Goal: Task Accomplishment & Management: Manage account settings

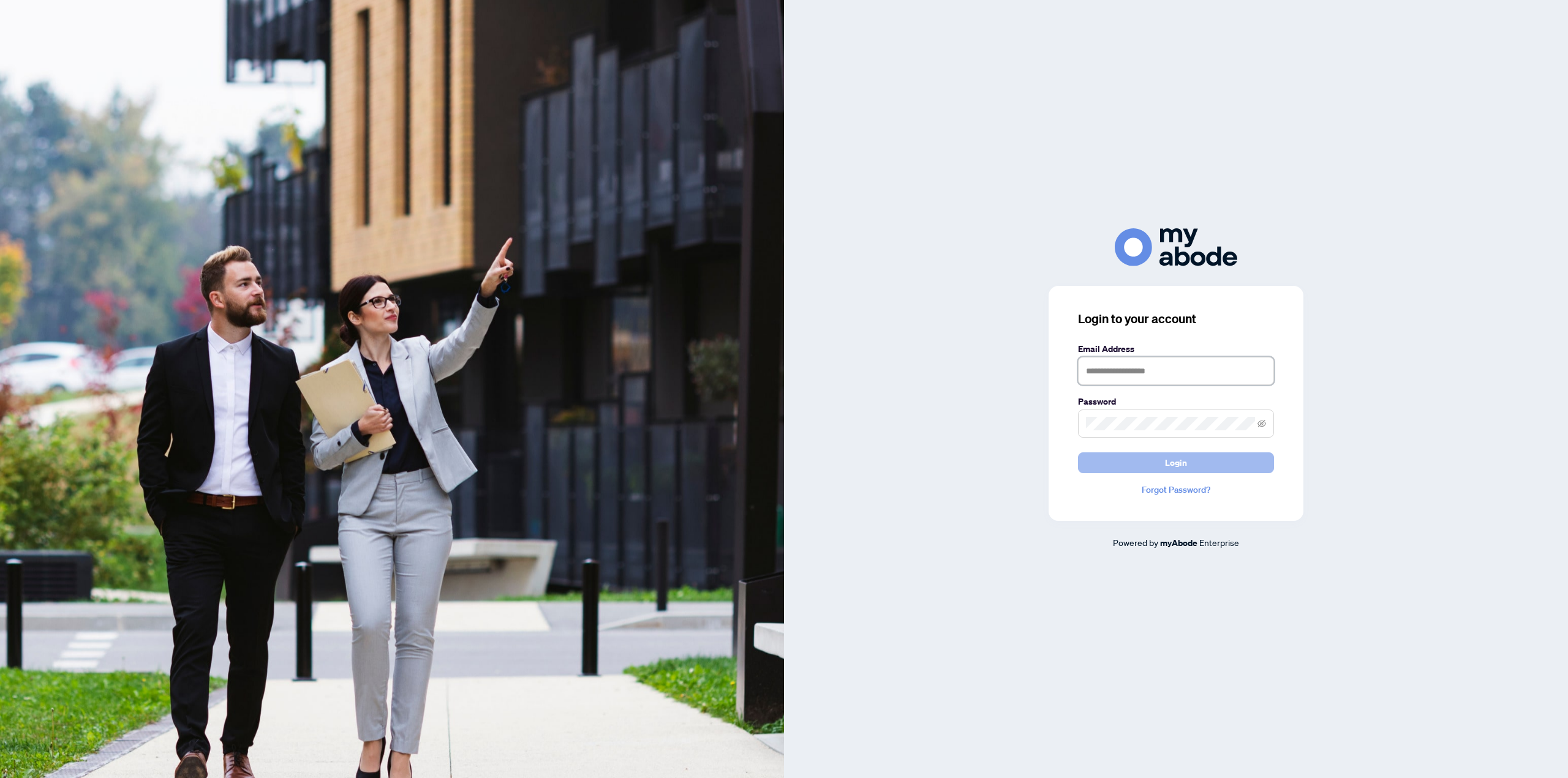
type input "**********"
click at [1161, 465] on button "Login" at bounding box center [1176, 462] width 196 height 21
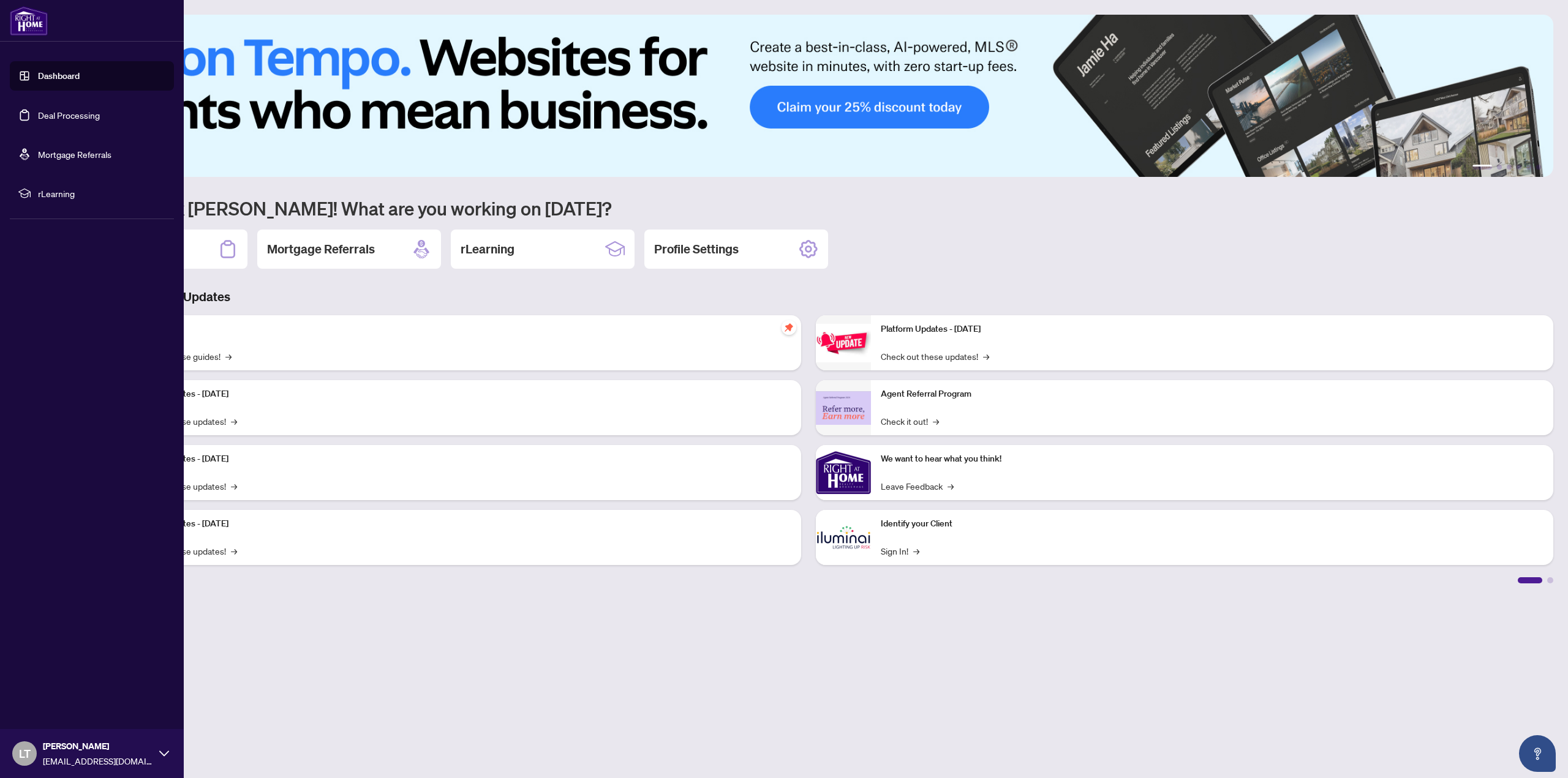
click at [63, 76] on link "Dashboard" at bounding box center [59, 76] width 42 height 11
click at [65, 112] on link "Deal Processing" at bounding box center [68, 115] width 62 height 11
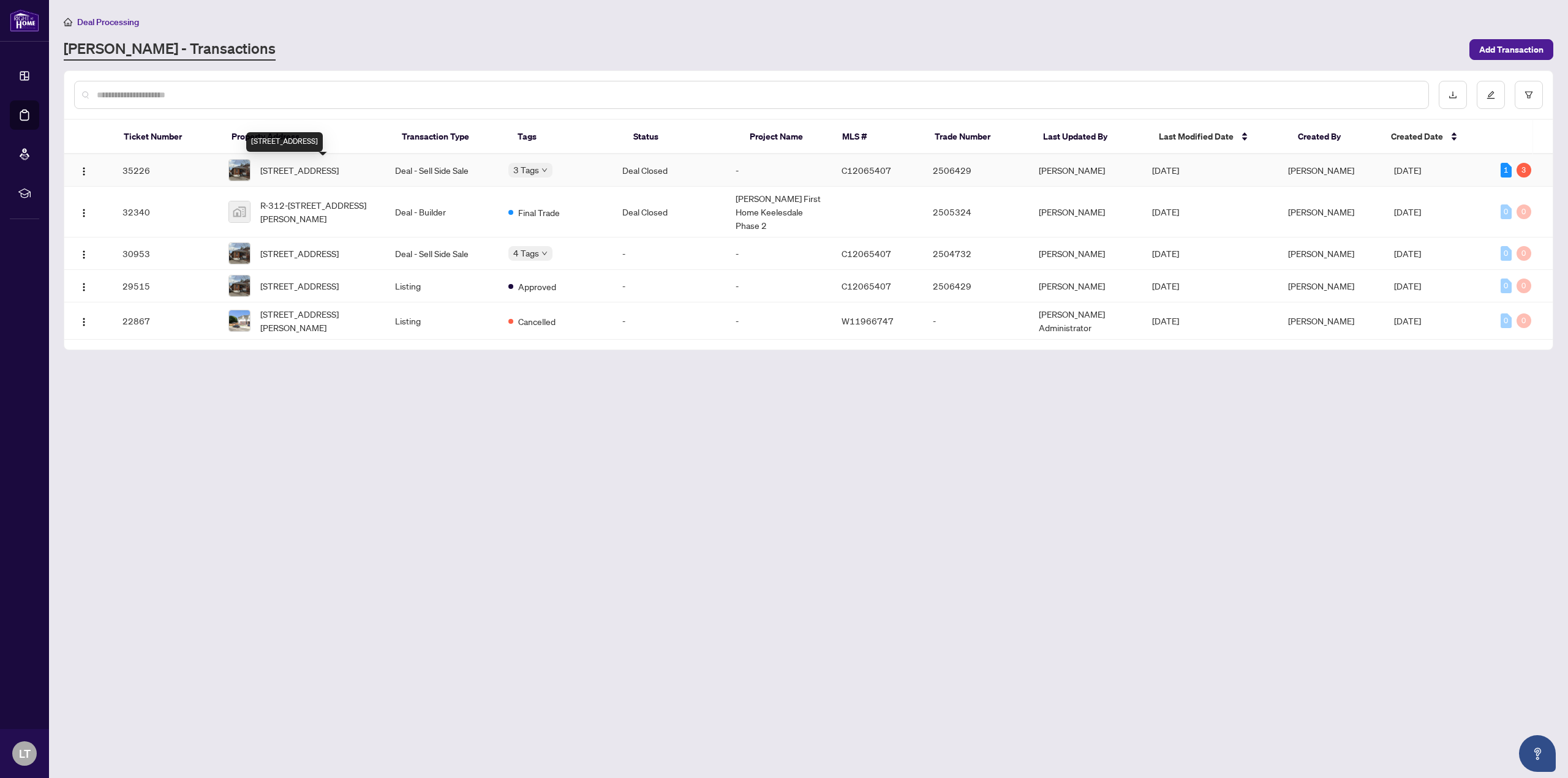
click at [329, 164] on span "315 Arlington Ave, Toronto, Ontario M6C 2Z8, Canada" at bounding box center [300, 170] width 79 height 14
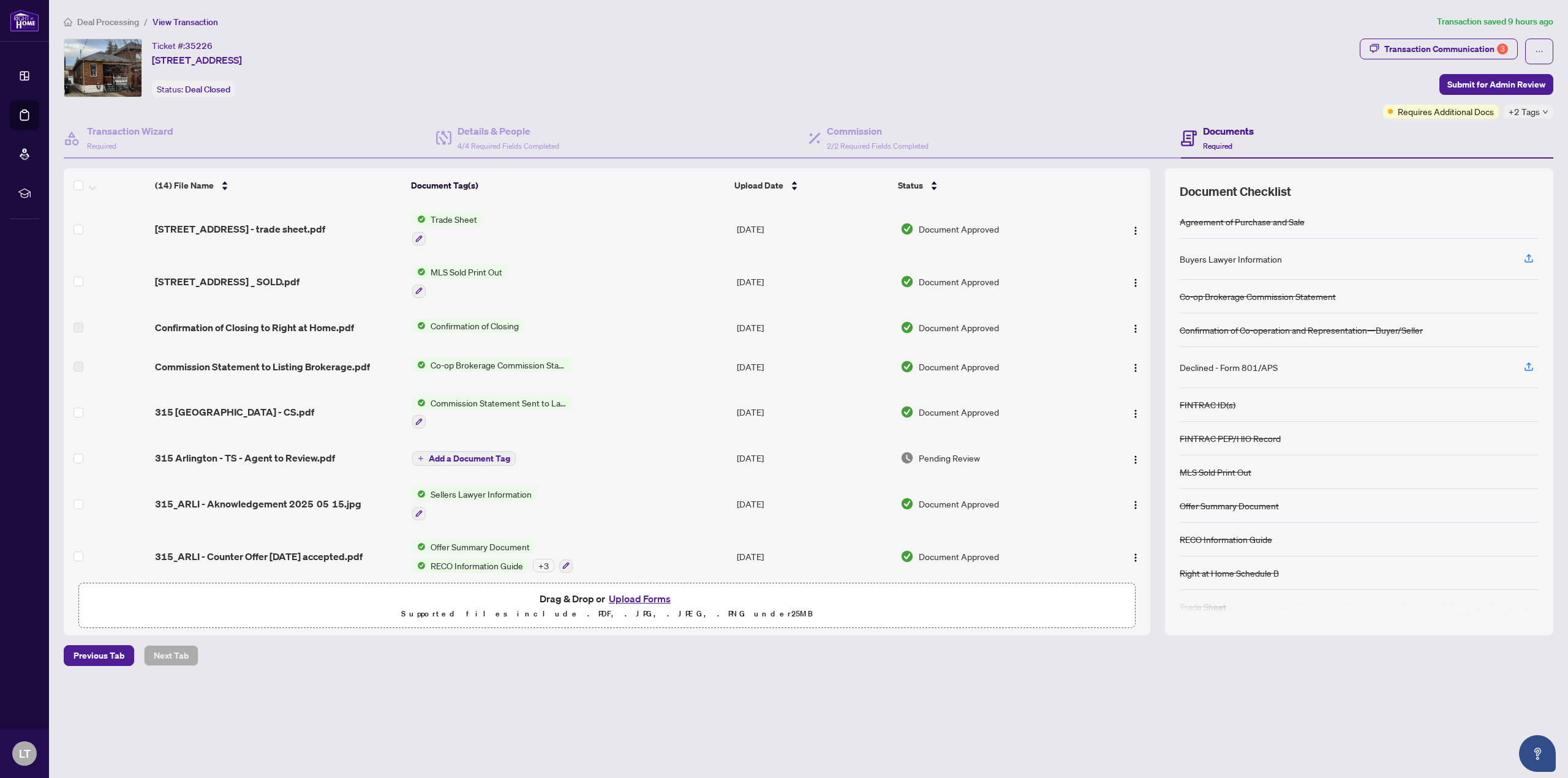
click at [1252, 367] on div "Declined - Form 801/APS" at bounding box center [1228, 367] width 98 height 14
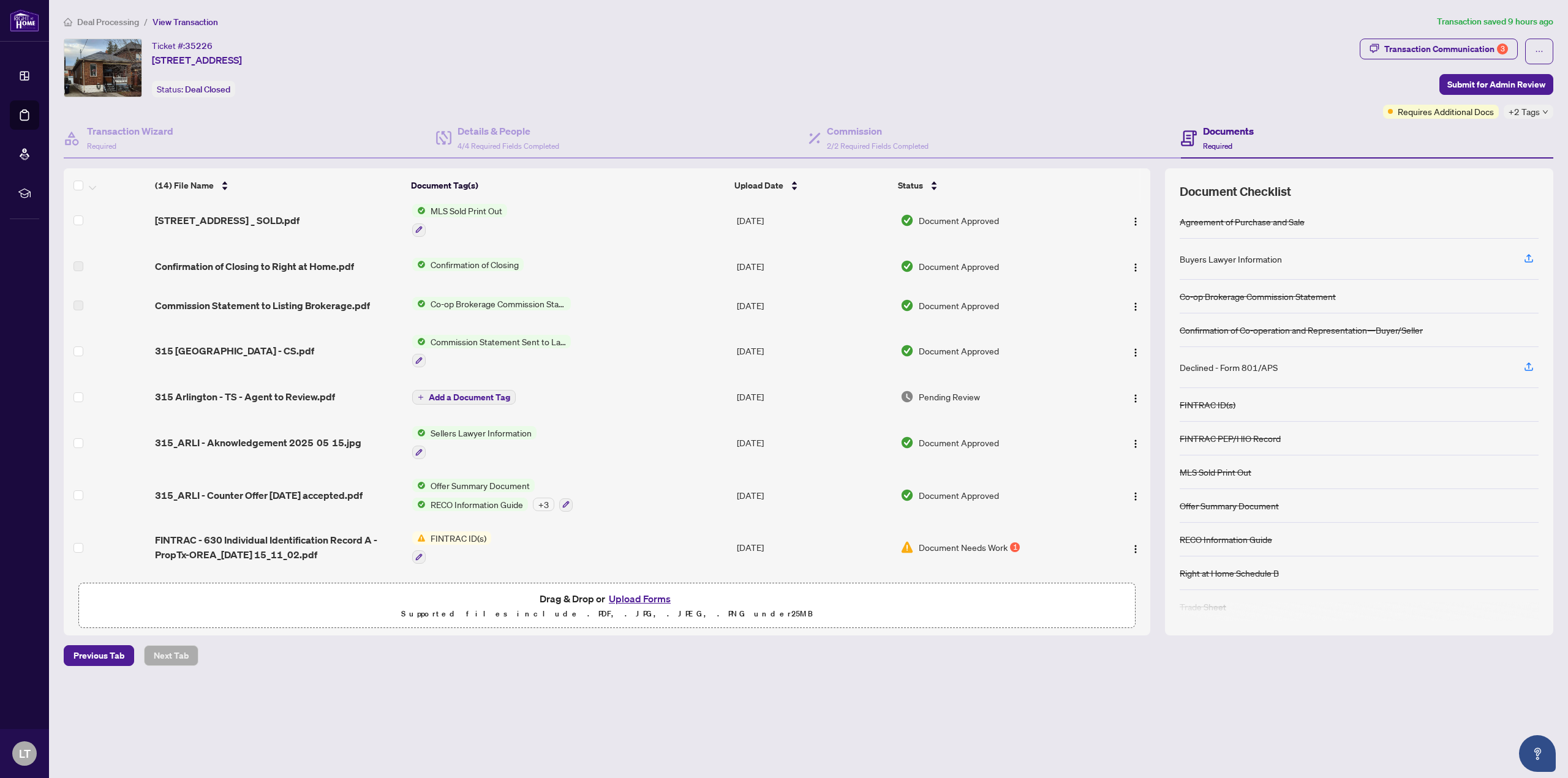
click at [938, 544] on span "Document Needs Work" at bounding box center [963, 547] width 89 height 14
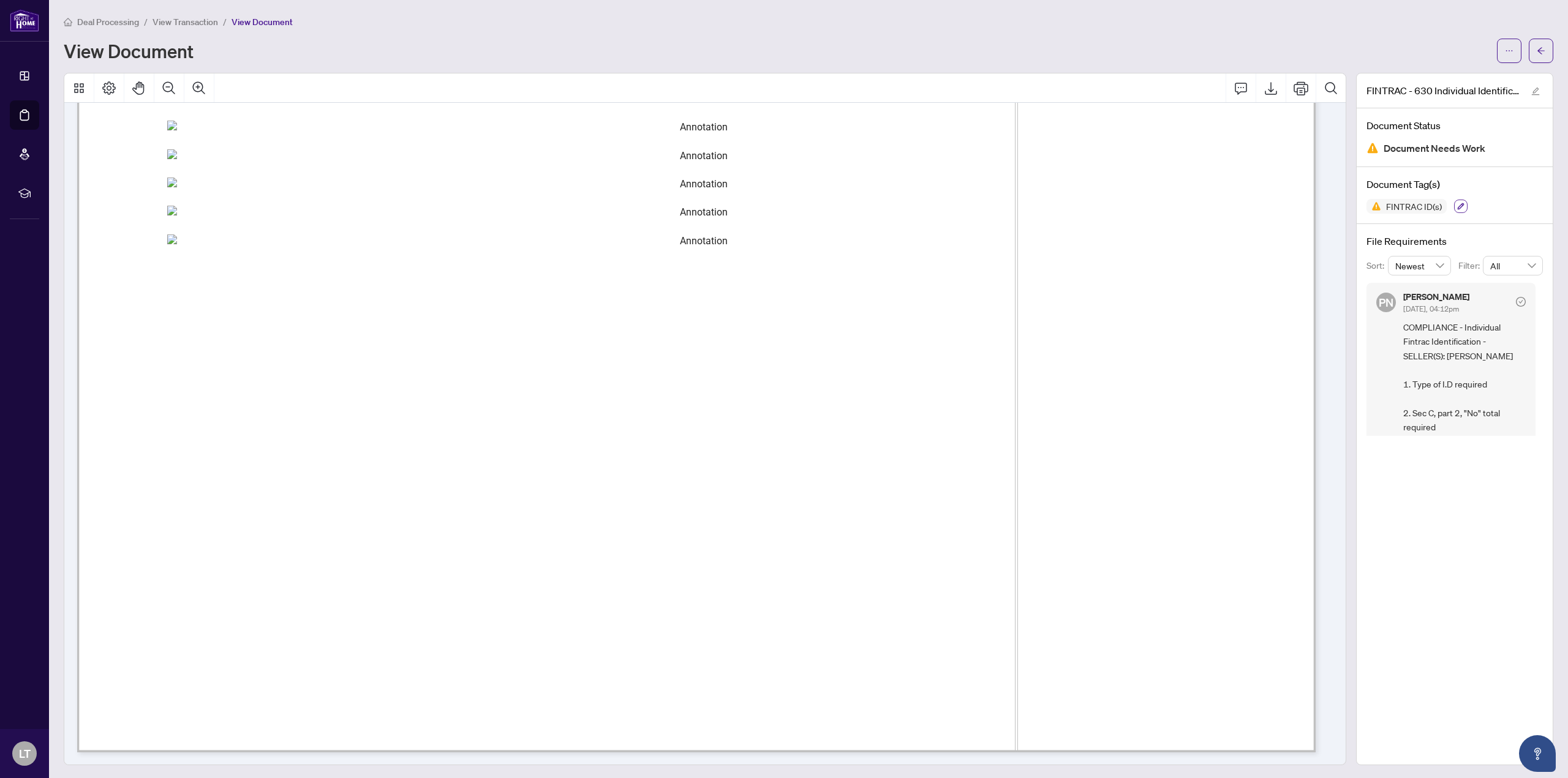
click at [1457, 206] on icon "button" at bounding box center [1460, 206] width 7 height 7
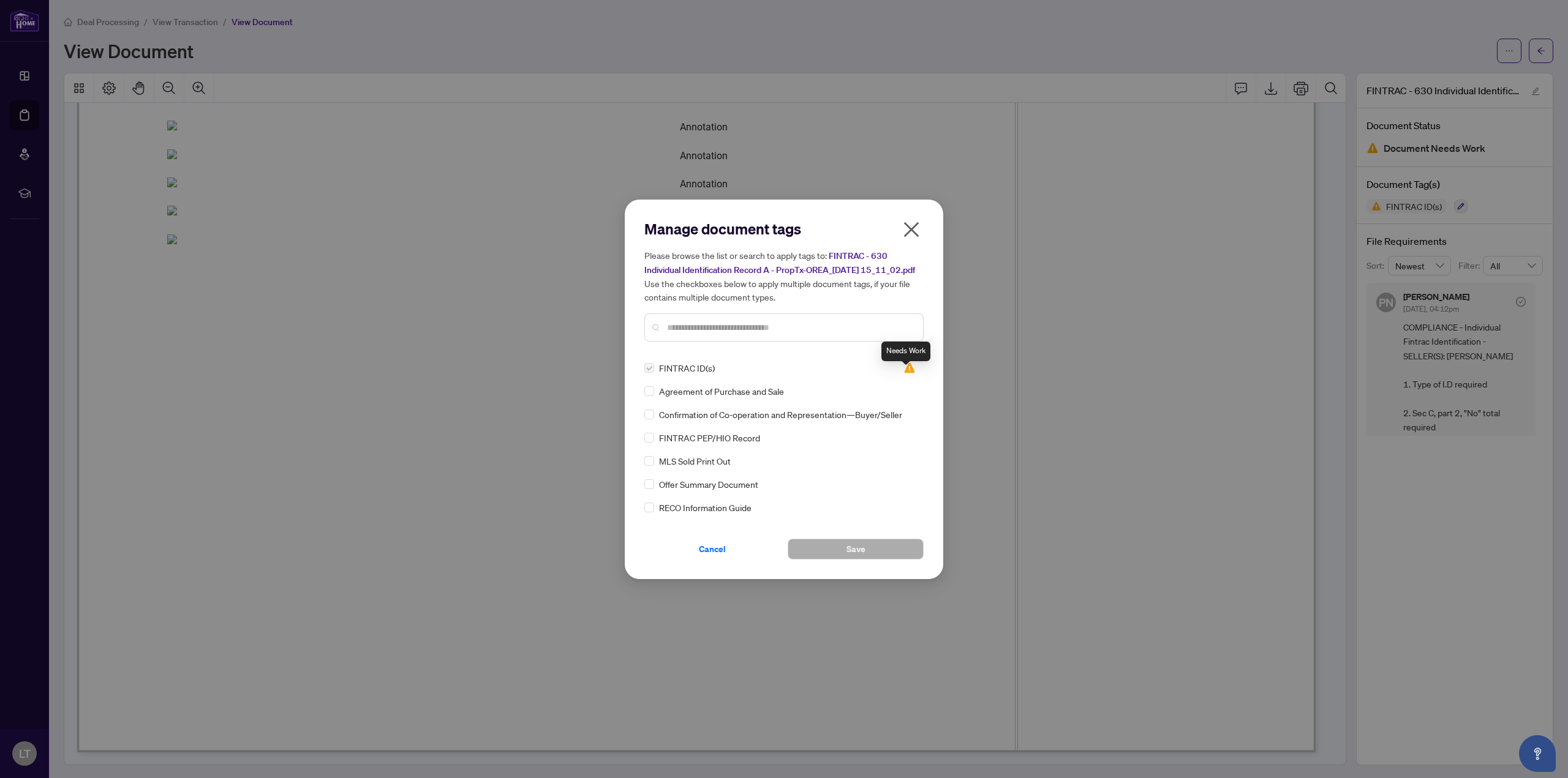
click at [904, 374] on img at bounding box center [909, 368] width 12 height 12
click at [911, 225] on icon "close" at bounding box center [911, 230] width 19 height 19
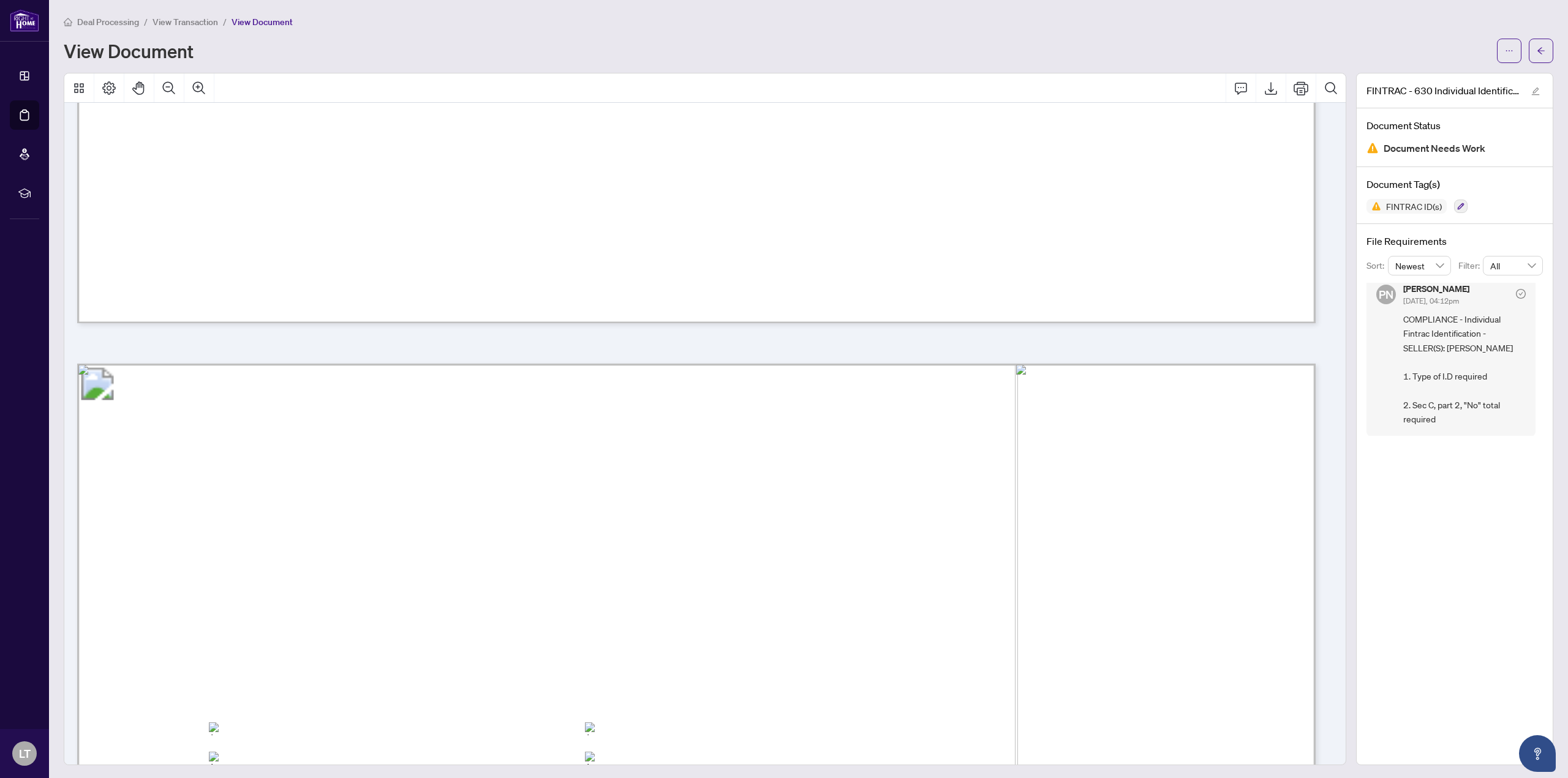
scroll to position [4676, 0]
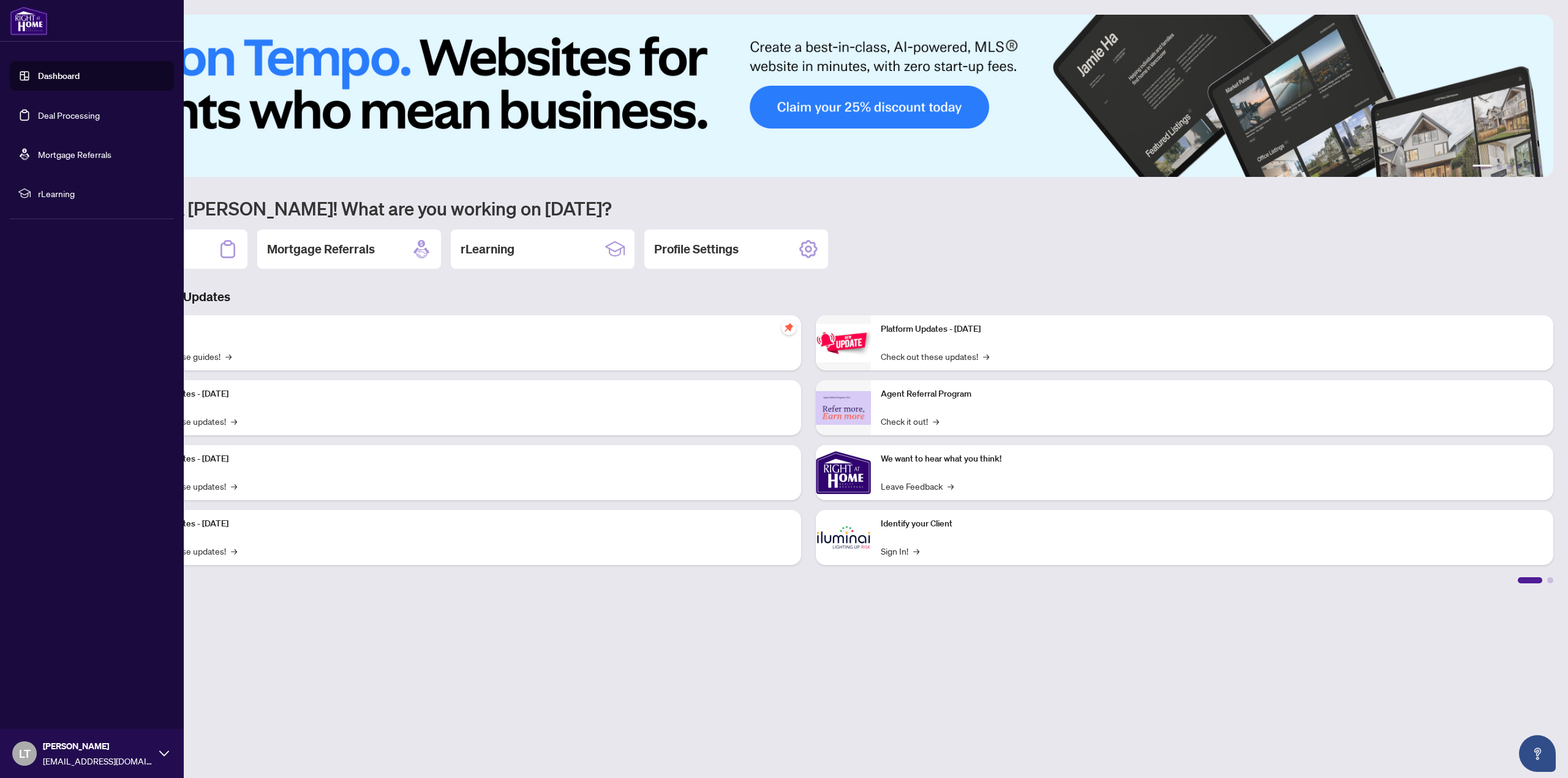
click at [64, 112] on link "Deal Processing" at bounding box center [68, 115] width 62 height 11
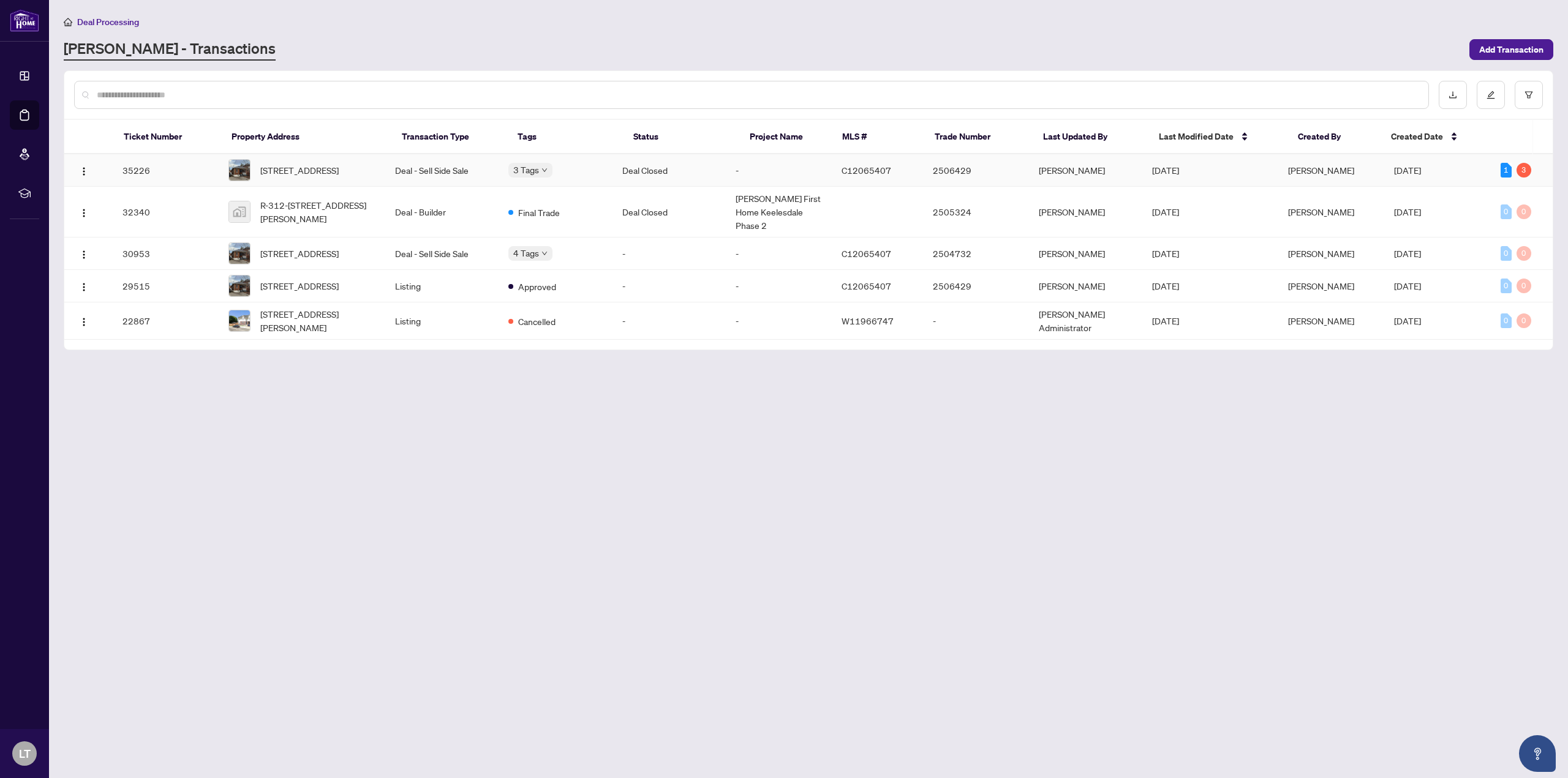
click at [274, 172] on span "315 Arlington Ave, Toronto, Ontario M6C 2Z8, Canada" at bounding box center [300, 170] width 79 height 14
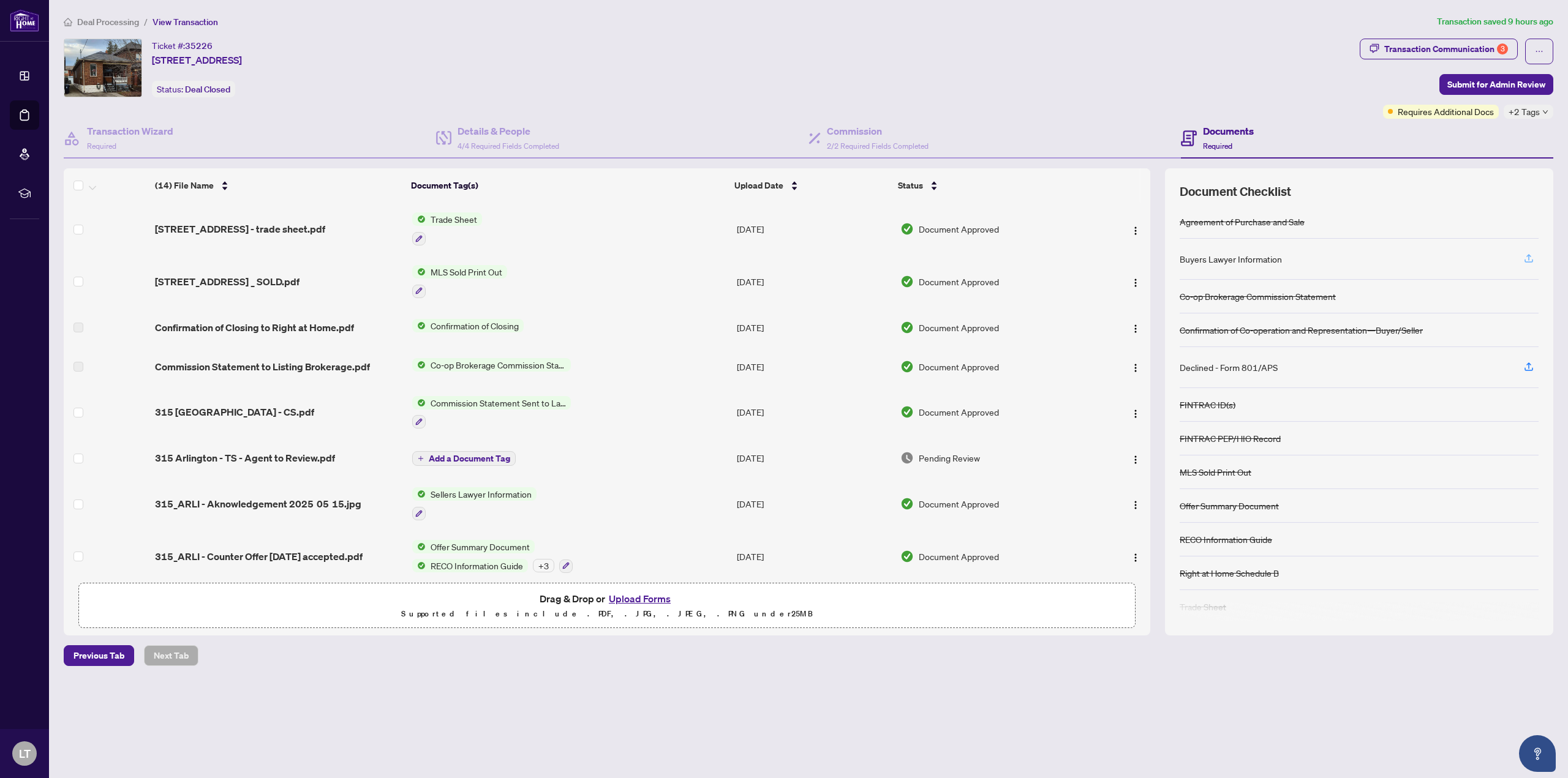
click at [1528, 258] on icon "button" at bounding box center [1529, 259] width 11 height 11
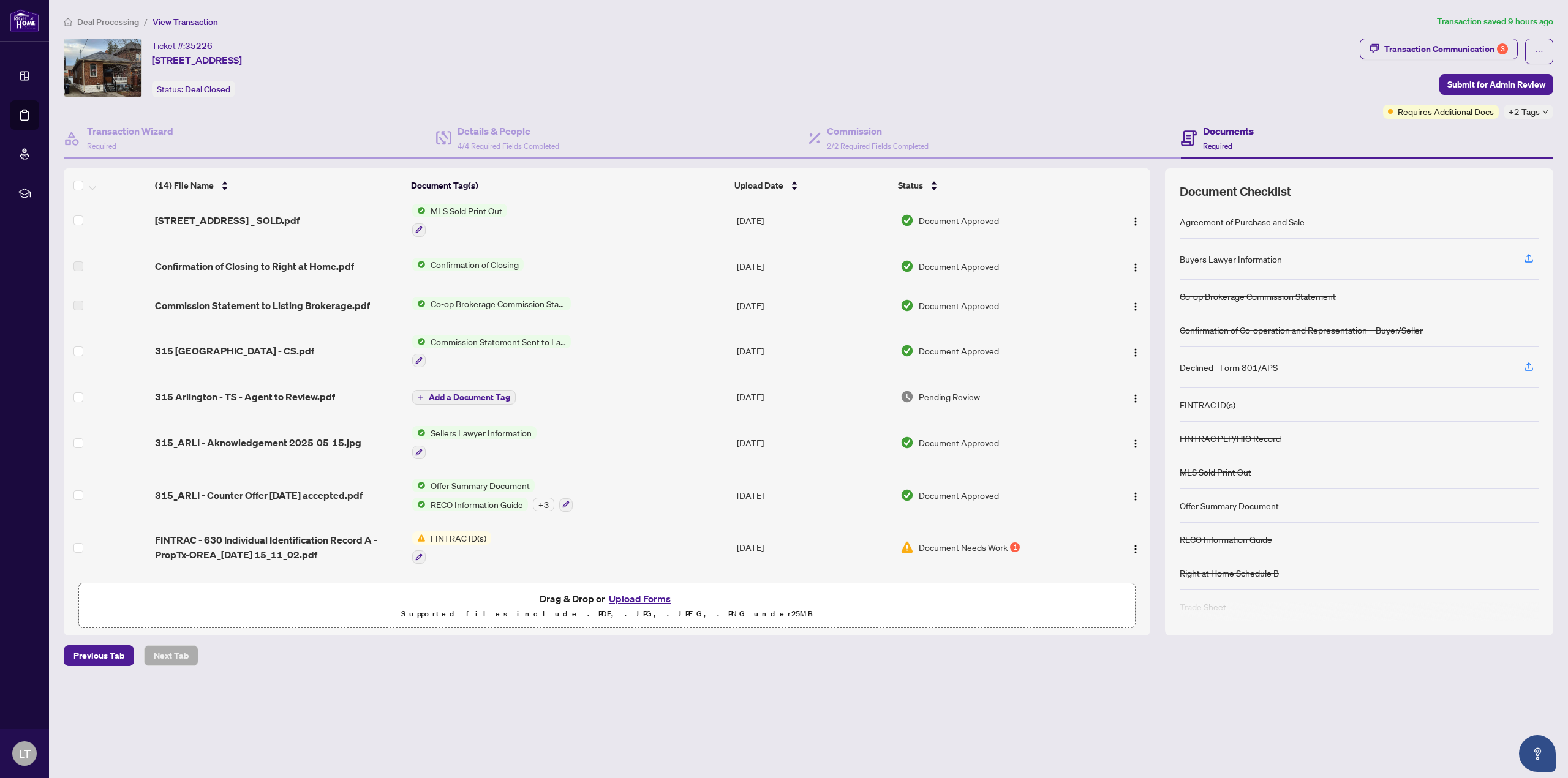
scroll to position [7, 0]
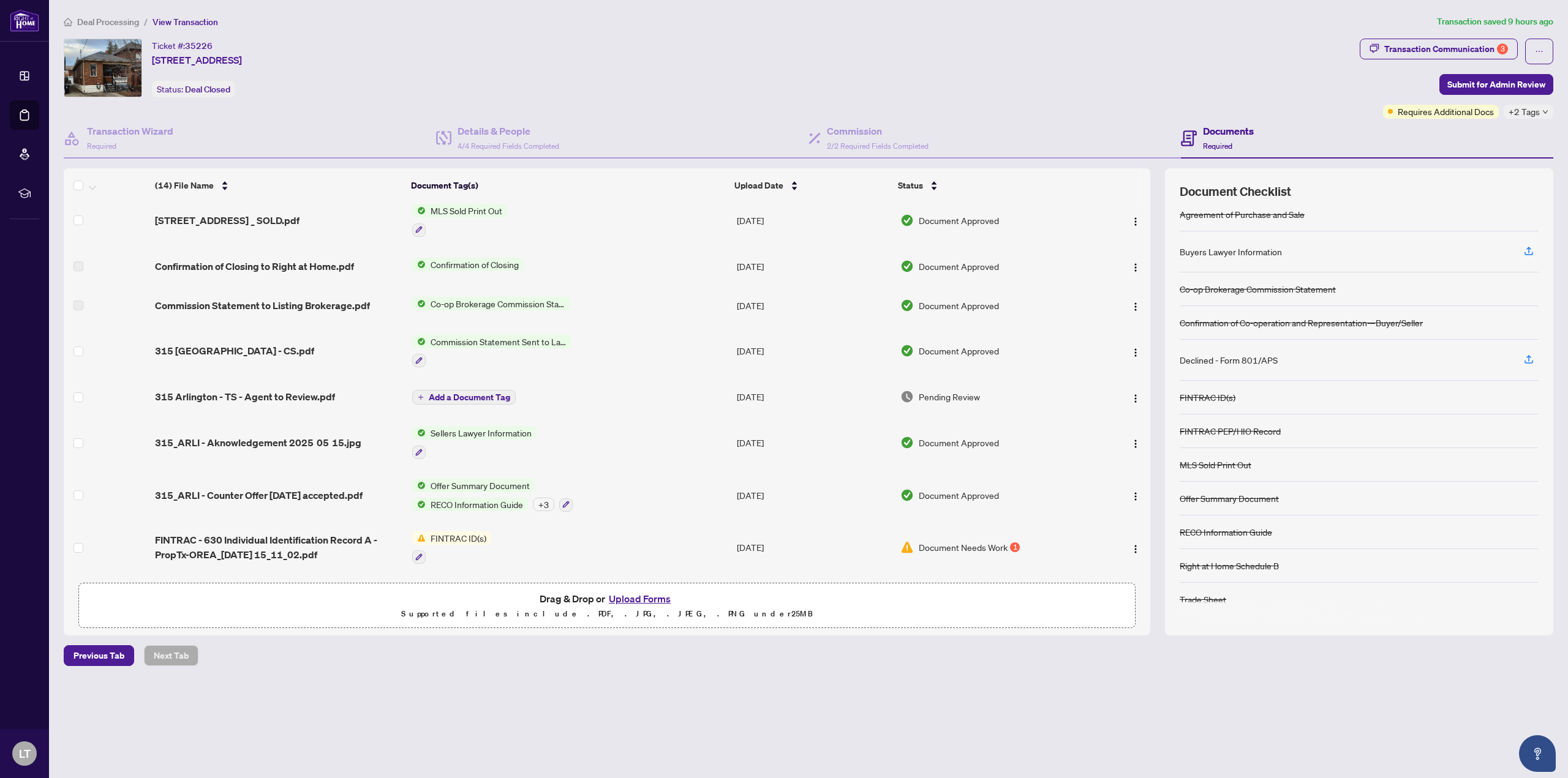
click at [960, 543] on span "Document Needs Work" at bounding box center [963, 547] width 89 height 14
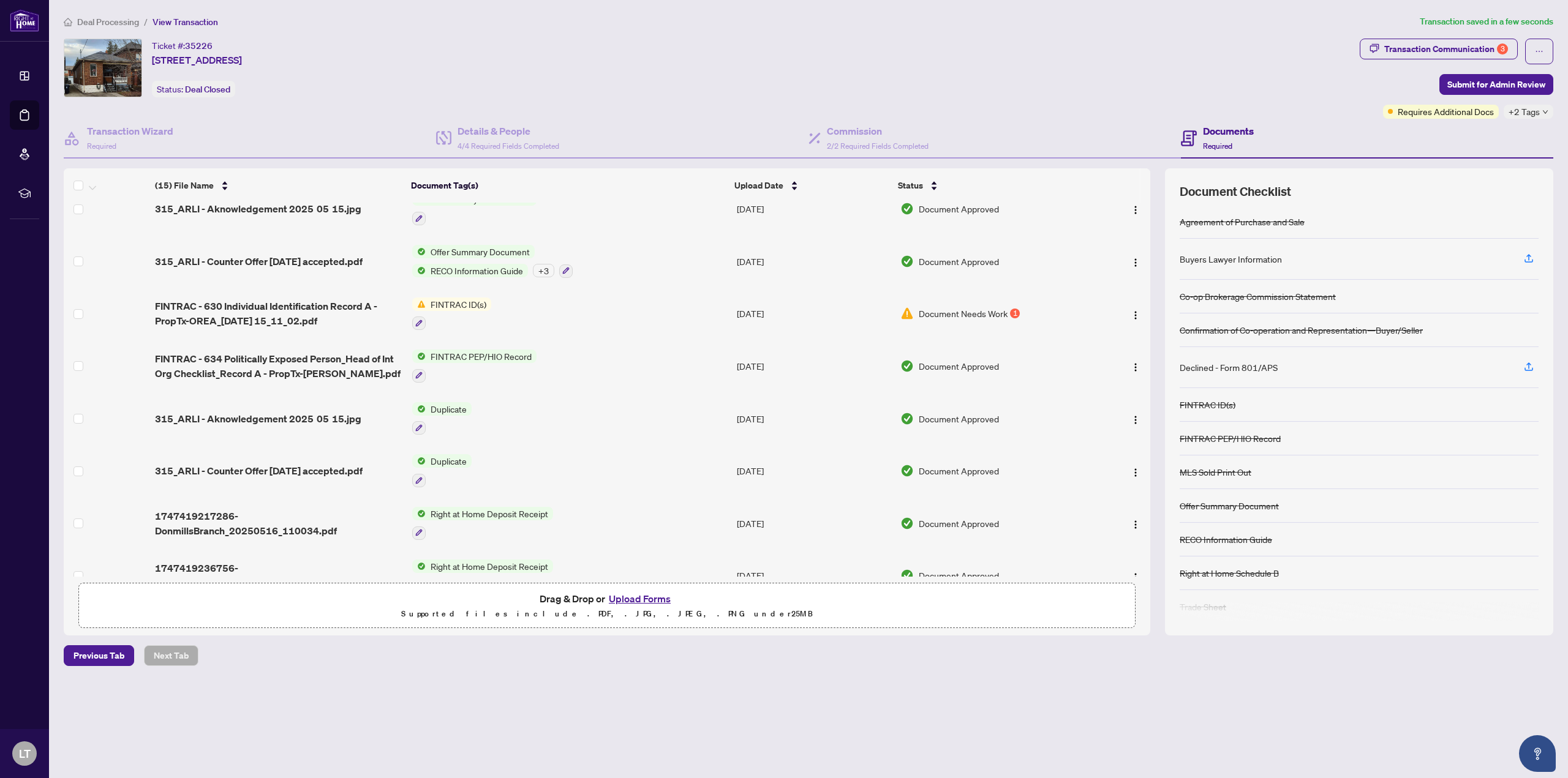
scroll to position [365, 0]
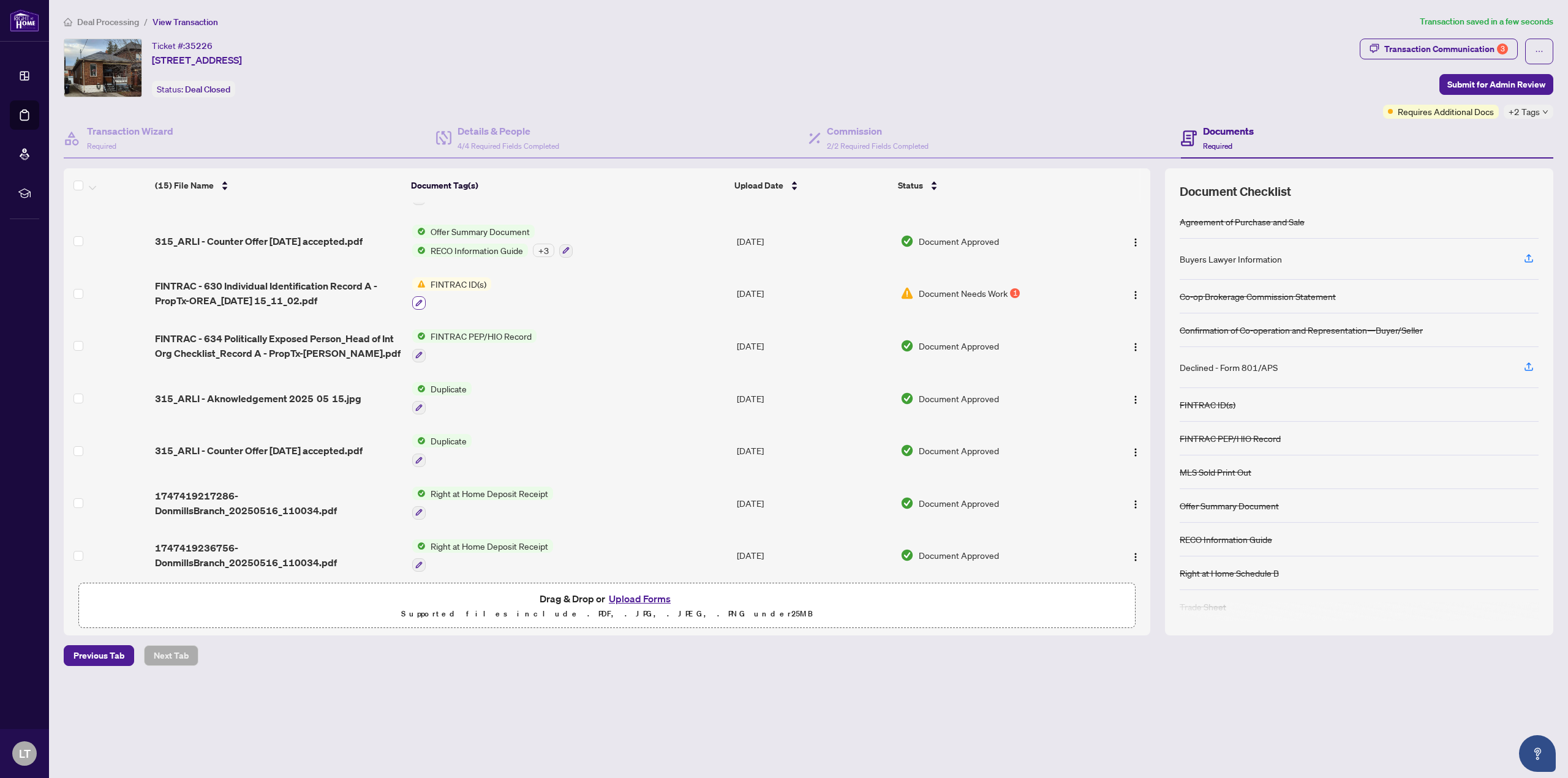
click at [417, 299] on icon "button" at bounding box center [419, 303] width 6 height 6
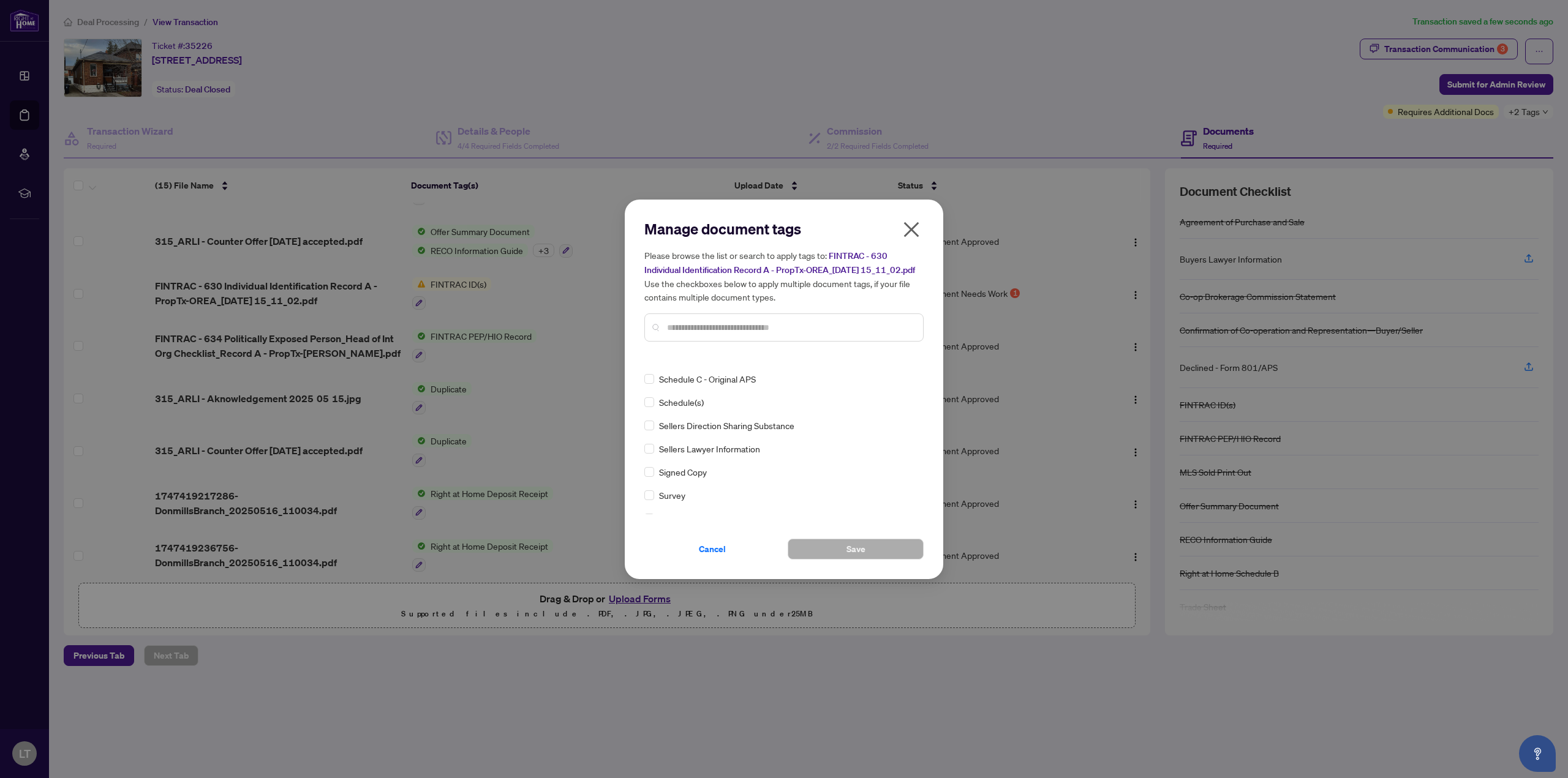
scroll to position [2938, 0]
click at [709, 553] on span "Cancel" at bounding box center [713, 549] width 27 height 19
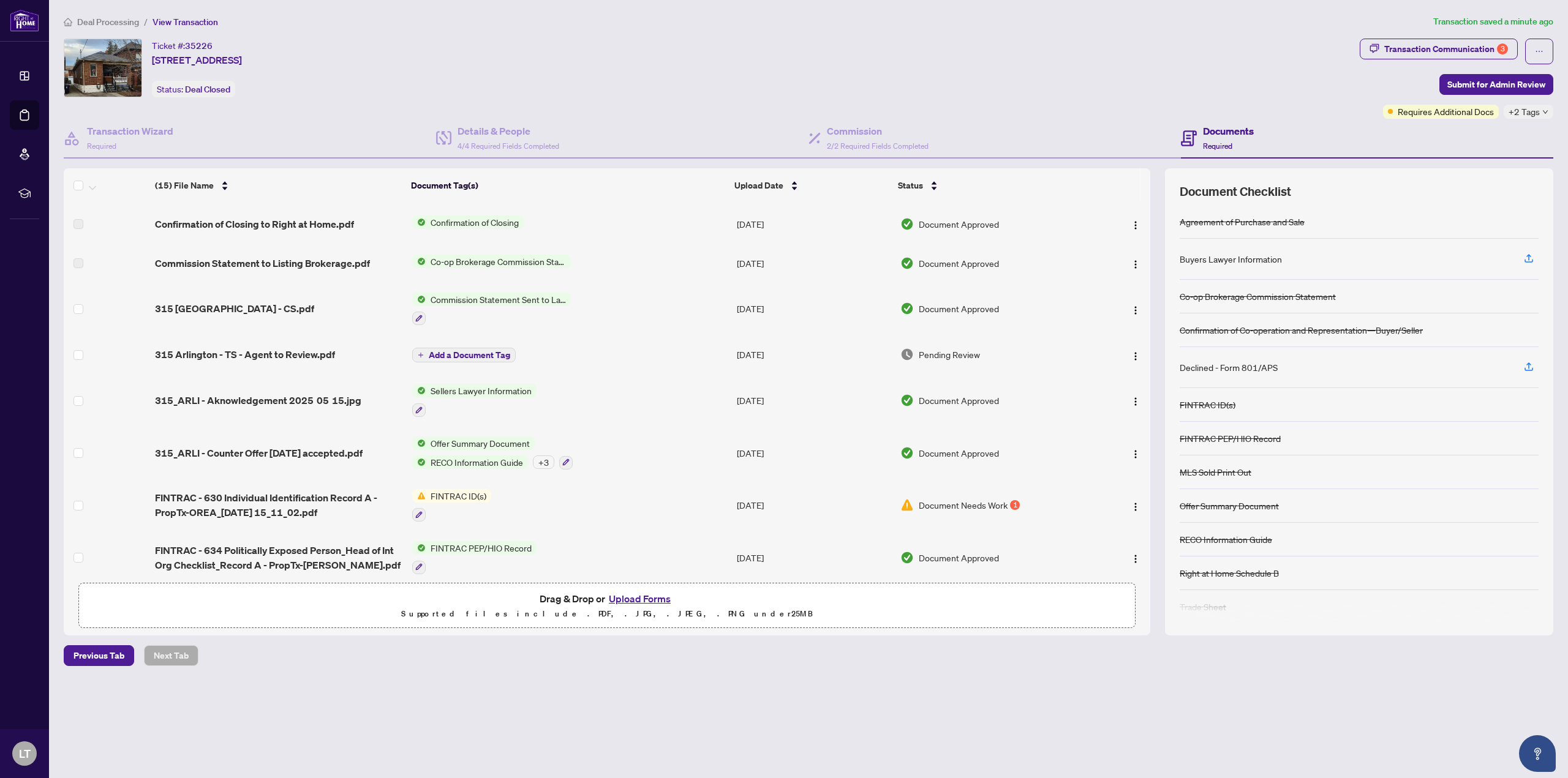
scroll to position [245, 0]
